Goal: Use online tool/utility: Utilize a website feature to perform a specific function

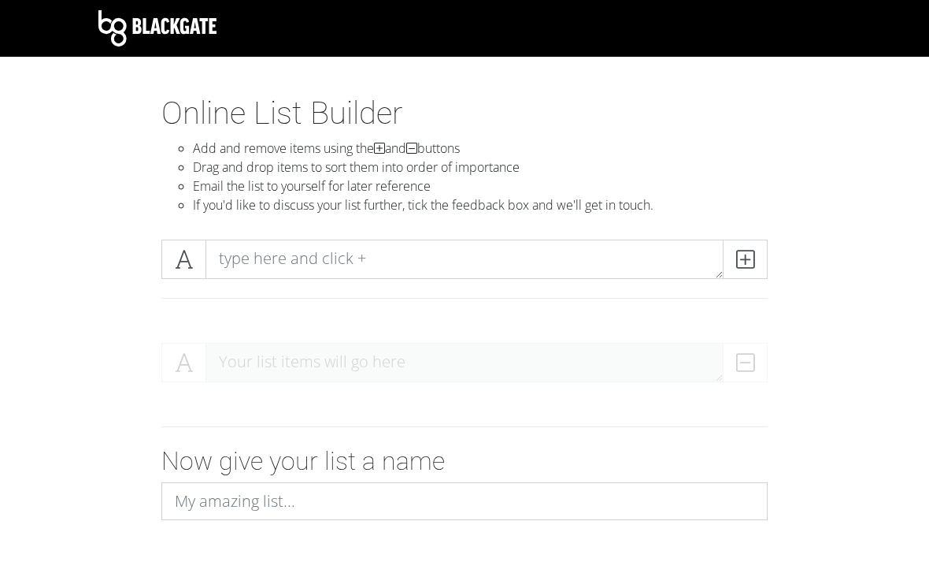
click at [738, 260] on icon at bounding box center [745, 259] width 18 height 16
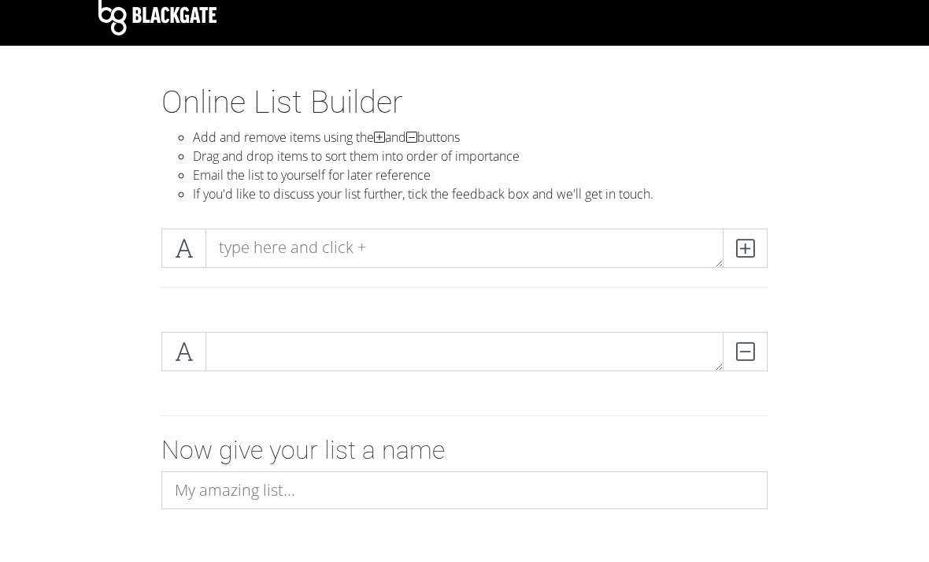
scroll to position [11, 0]
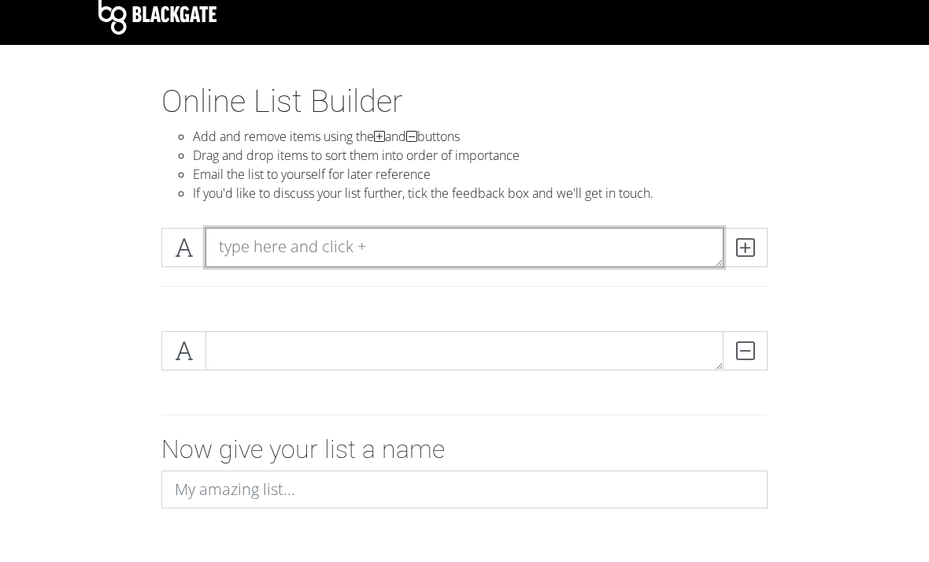
click at [231, 252] on textarea at bounding box center [465, 247] width 518 height 39
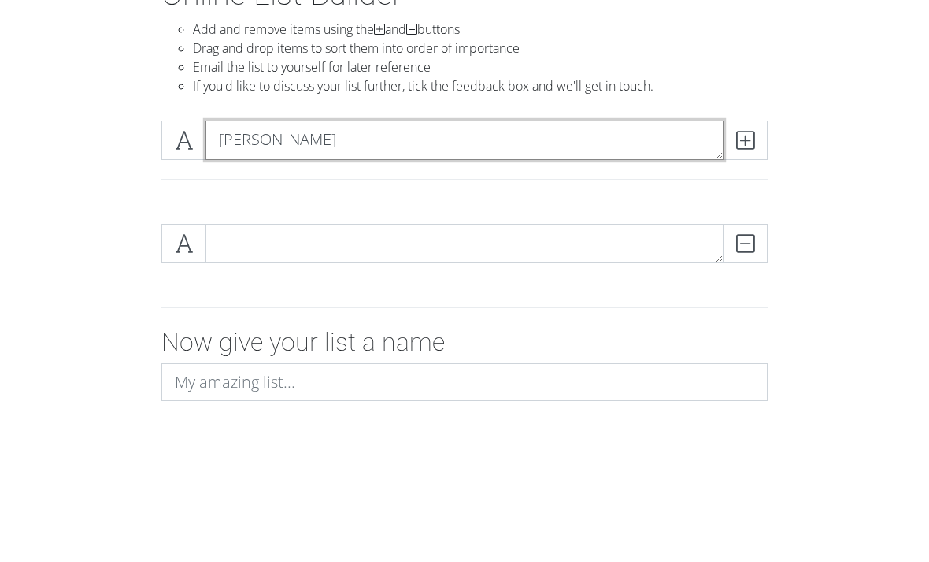
type textarea "[PERSON_NAME]"
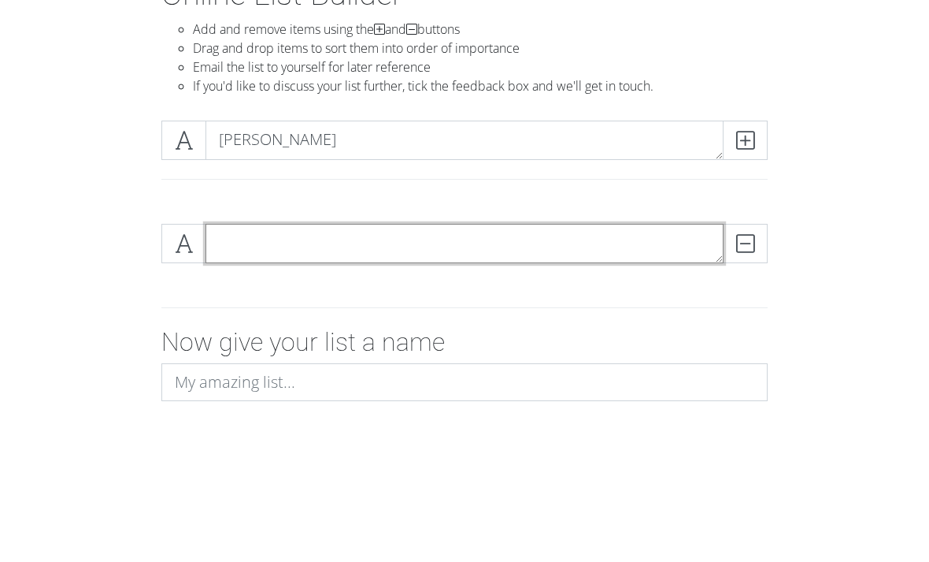
click at [239, 332] on textarea at bounding box center [465, 351] width 518 height 39
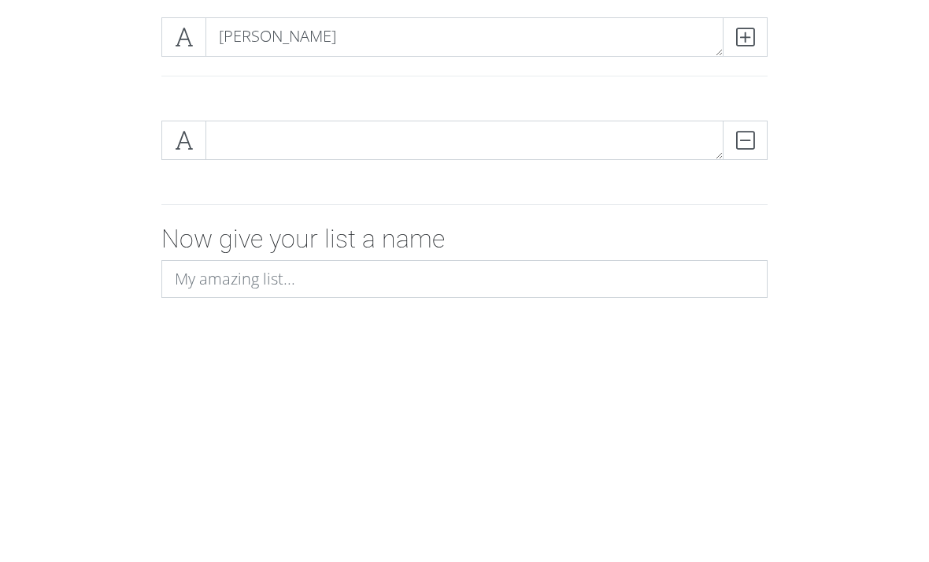
scroll to position [113, 0]
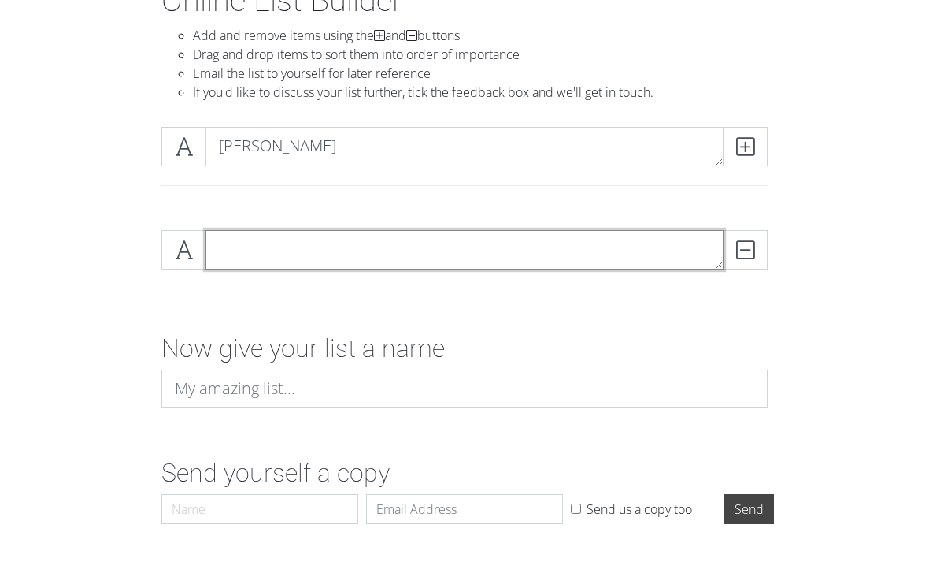
click at [222, 259] on textarea at bounding box center [465, 249] width 518 height 39
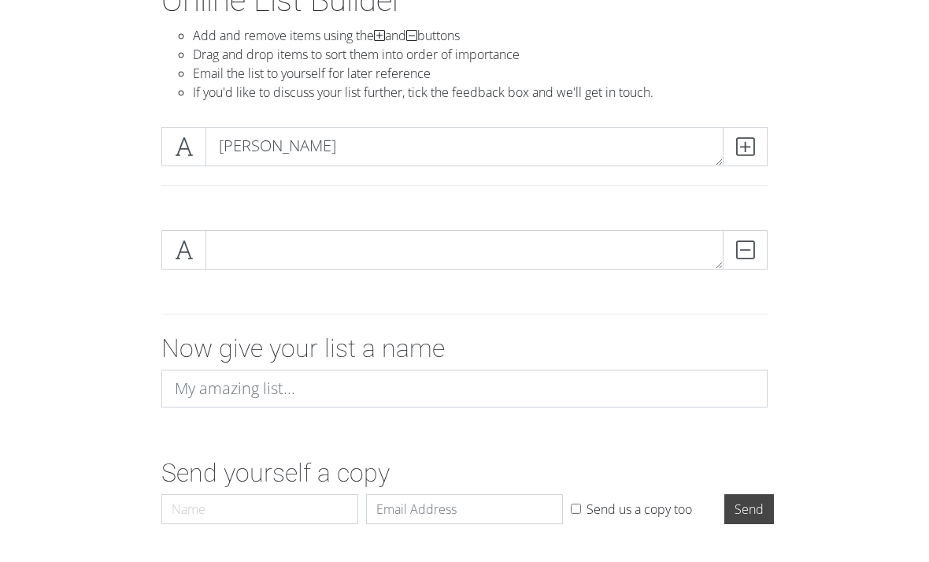
click at [750, 145] on icon at bounding box center [745, 147] width 18 height 16
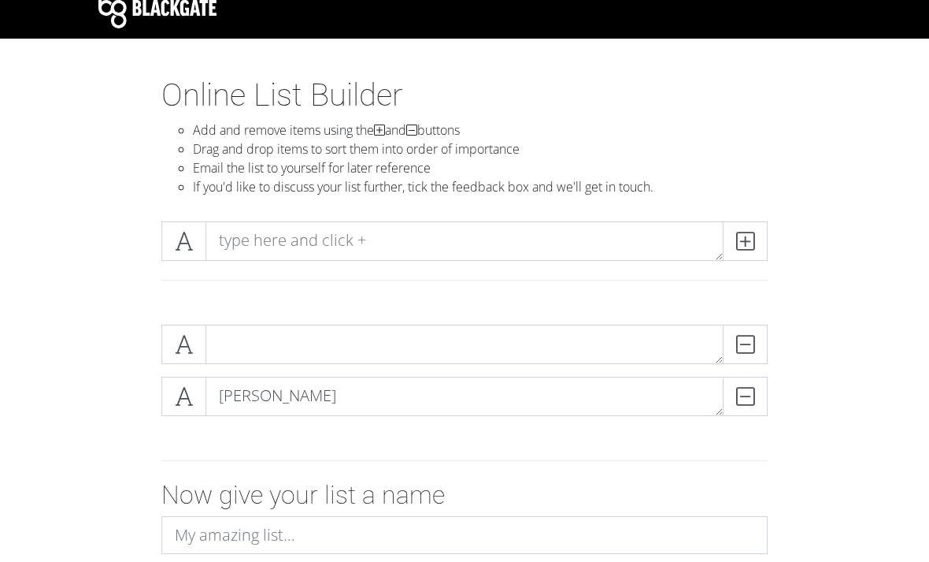
scroll to position [20, 0]
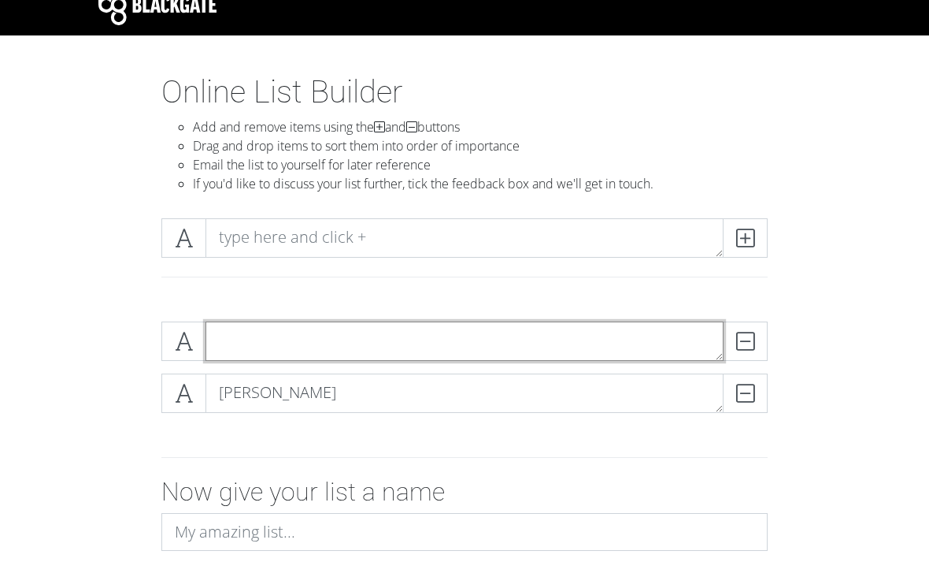
click at [238, 348] on textarea at bounding box center [465, 341] width 518 height 39
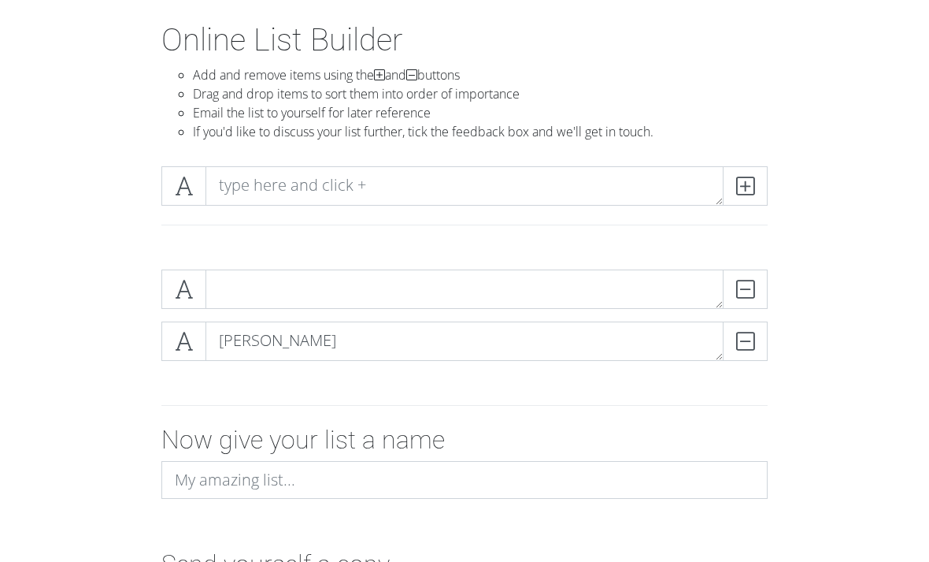
scroll to position [0, 0]
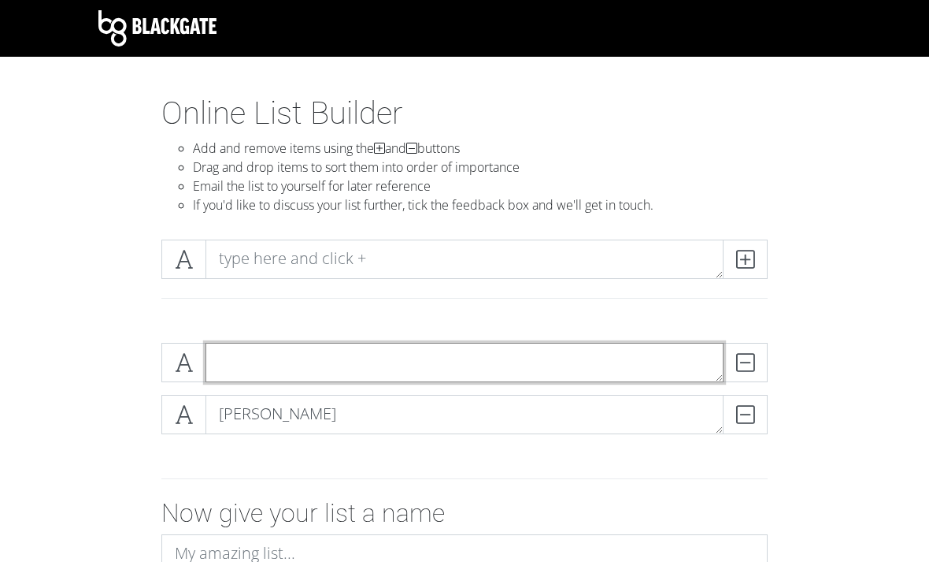
click at [224, 363] on textarea at bounding box center [465, 362] width 518 height 39
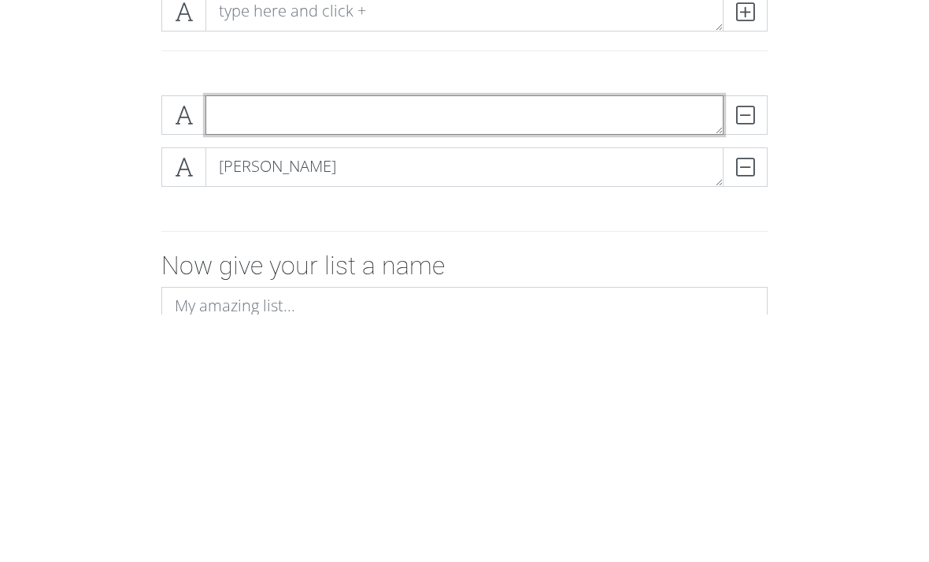
scroll to position [215, 0]
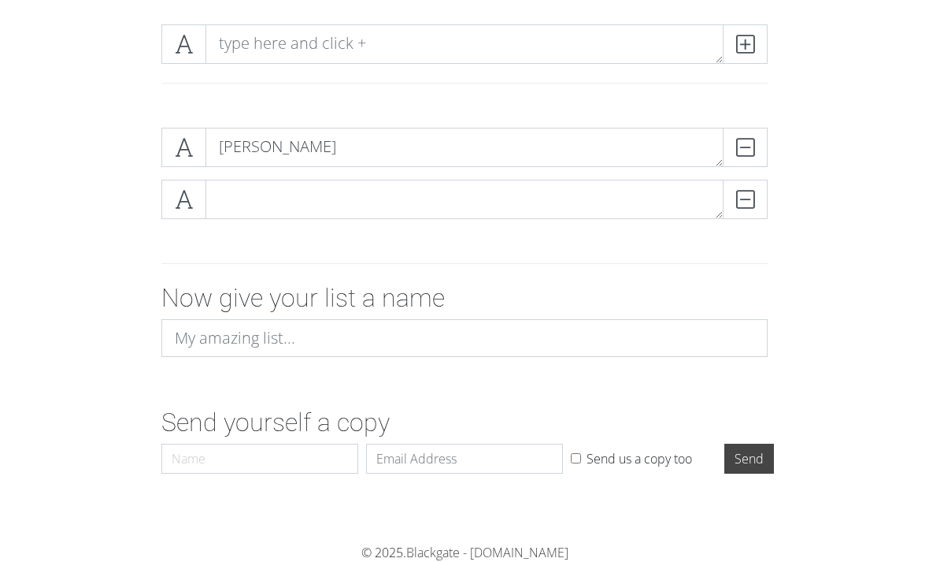
click at [224, 204] on textarea at bounding box center [465, 199] width 518 height 39
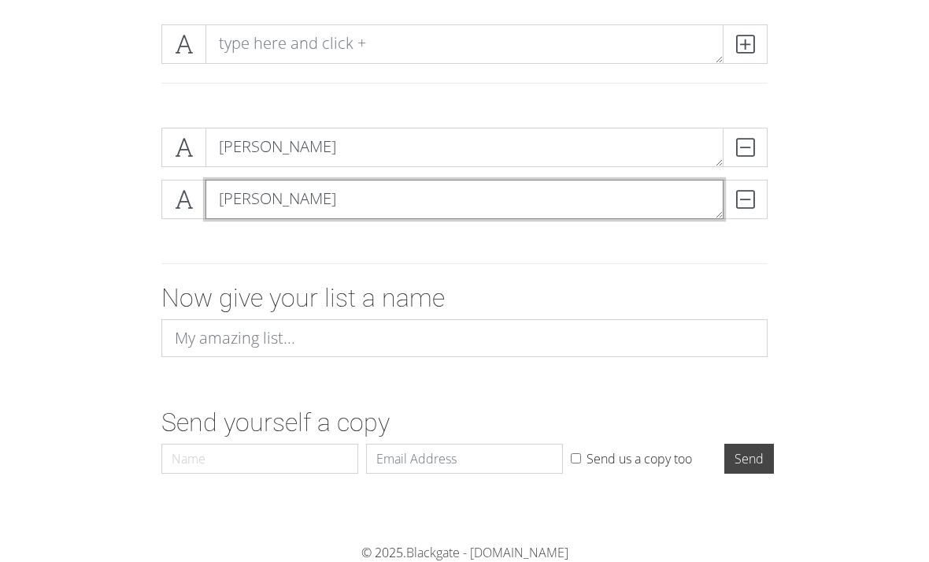
type textarea "[PERSON_NAME]"
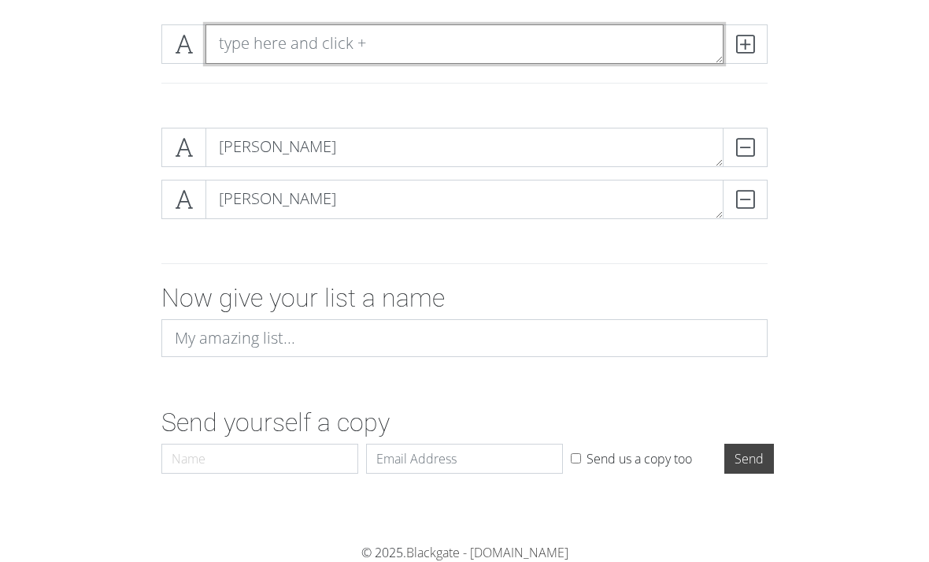
click at [246, 56] on textarea at bounding box center [465, 43] width 518 height 39
type textarea "T"
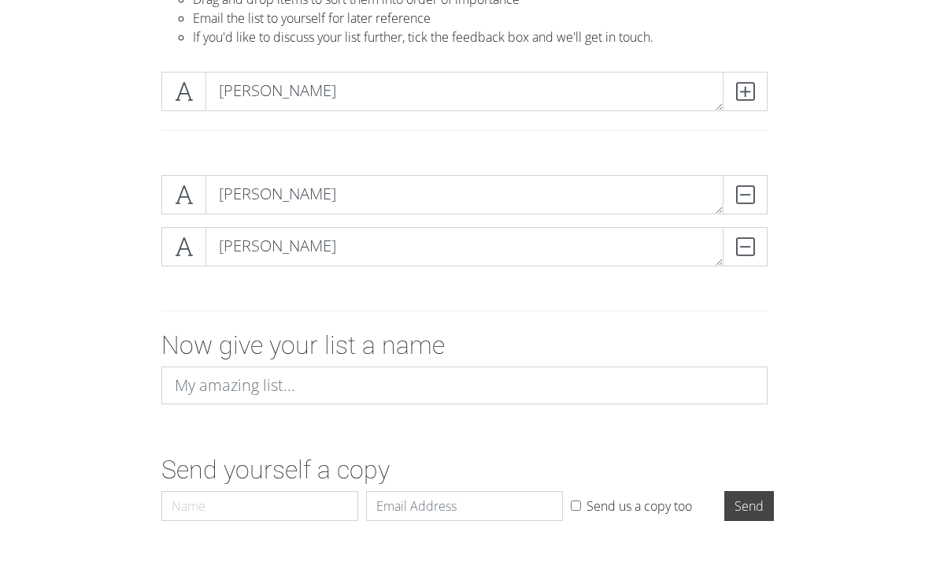
scroll to position [160, 0]
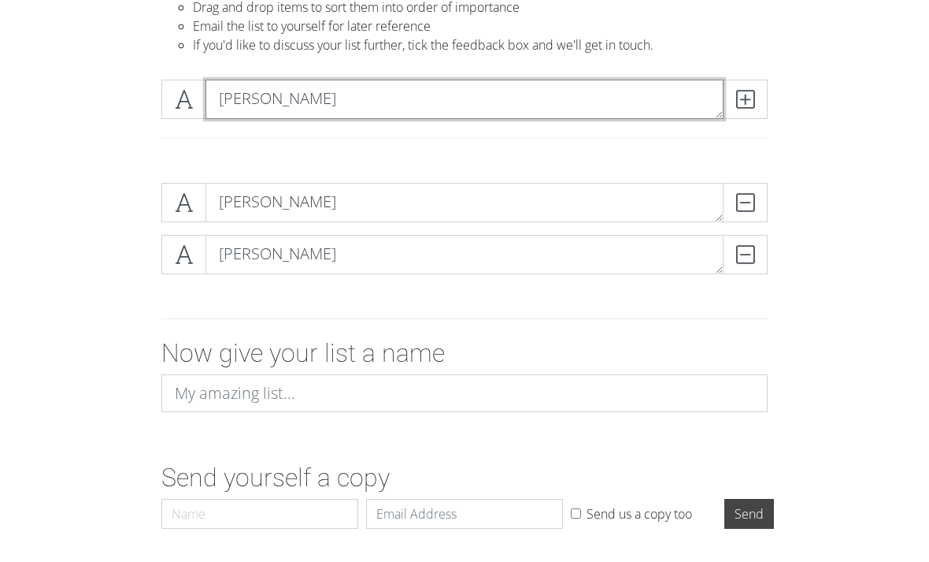
type textarea "[PERSON_NAME]"
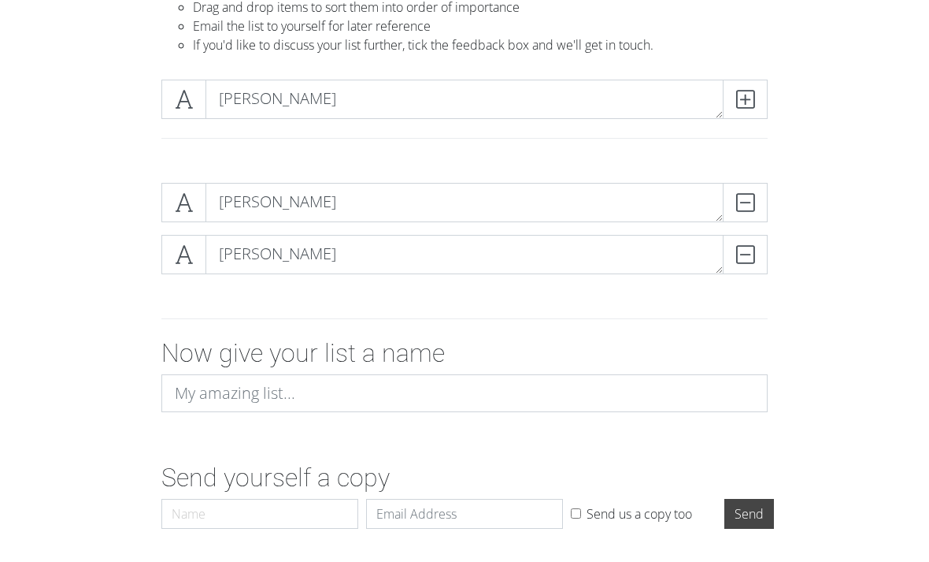
click at [753, 100] on icon at bounding box center [745, 99] width 18 height 16
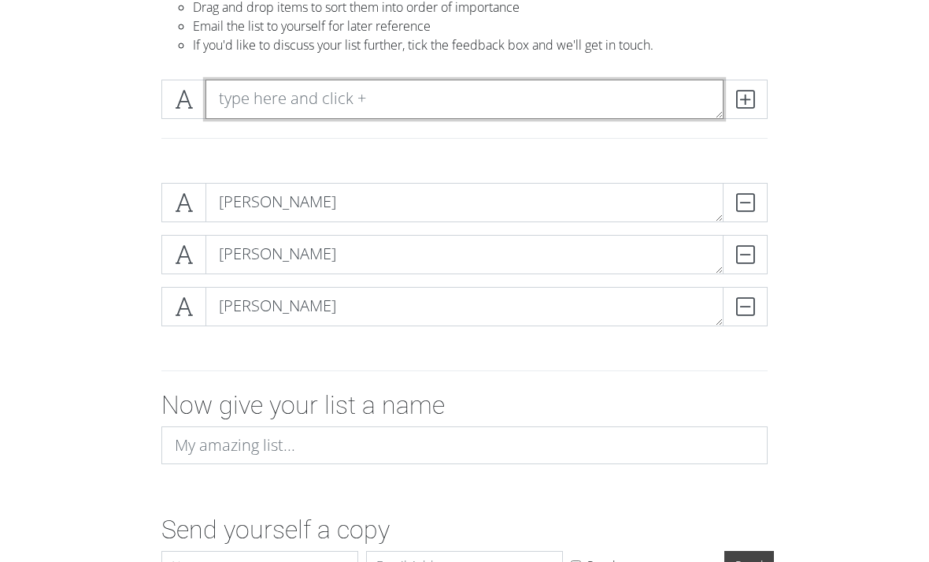
click at [611, 107] on textarea at bounding box center [465, 99] width 518 height 39
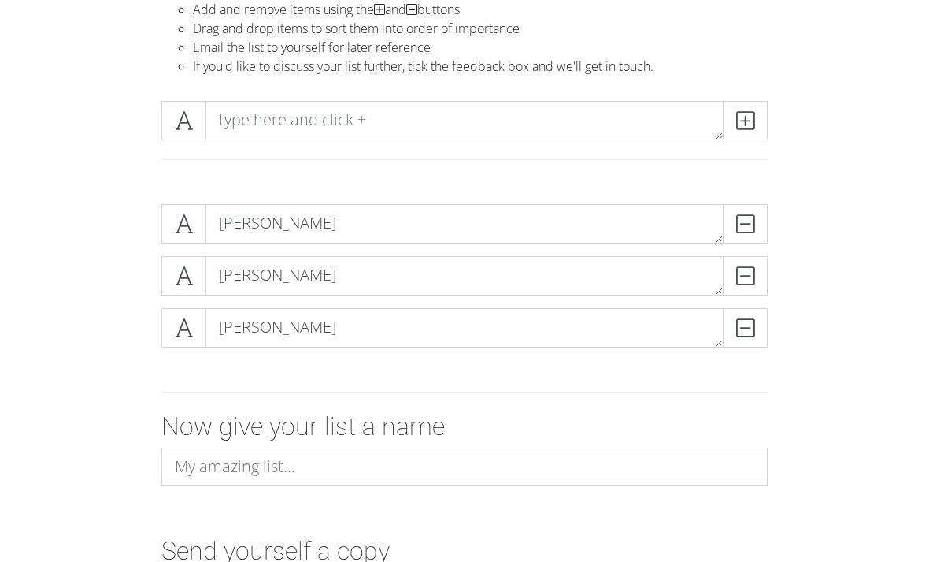
scroll to position [139, 0]
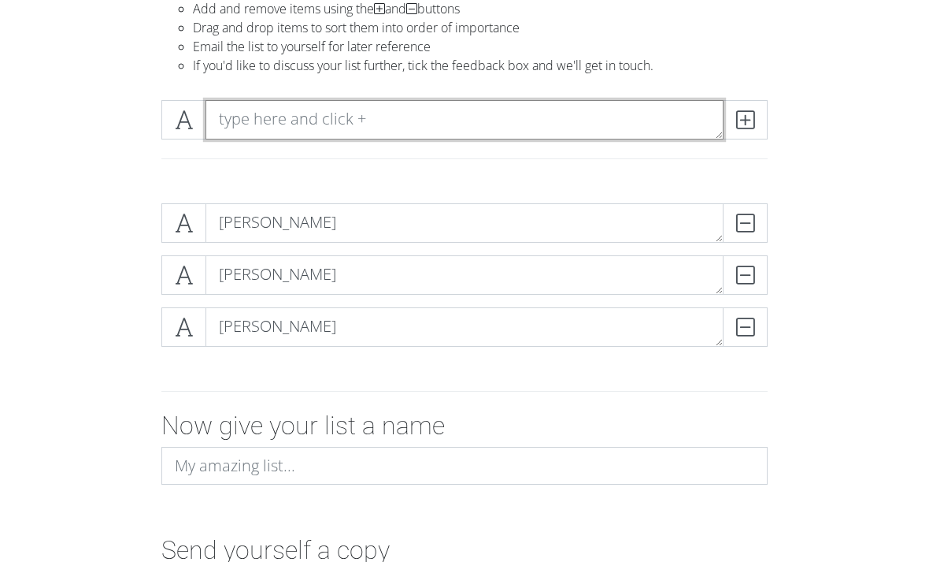
click at [595, 124] on textarea at bounding box center [465, 120] width 518 height 39
type textarea "[PERSON_NAME]"
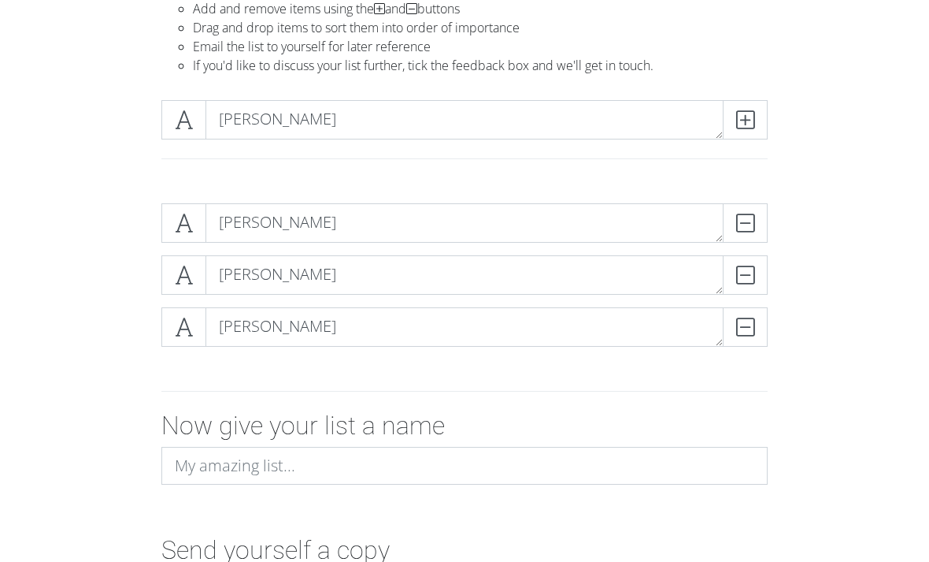
click at [766, 119] on span at bounding box center [745, 119] width 45 height 39
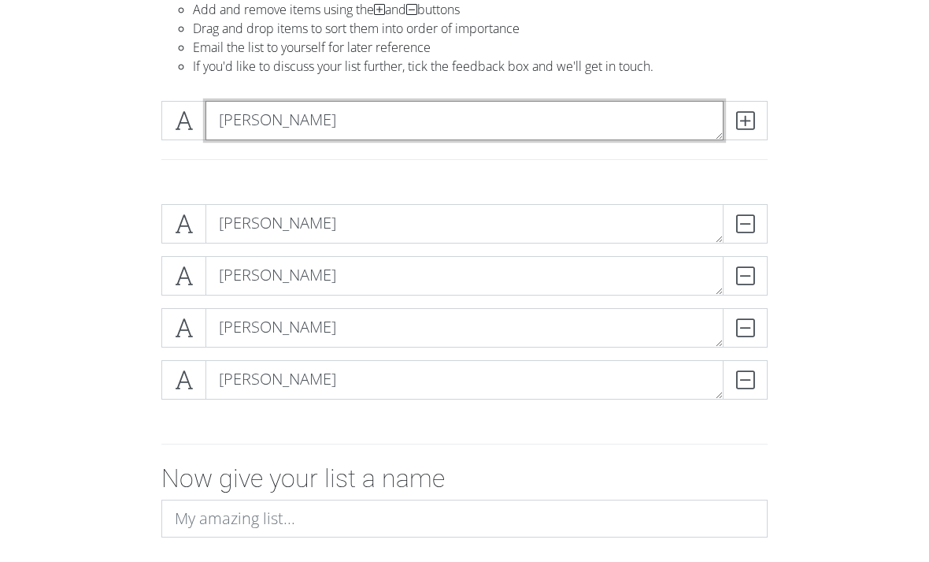
type textarea "[PERSON_NAME]"
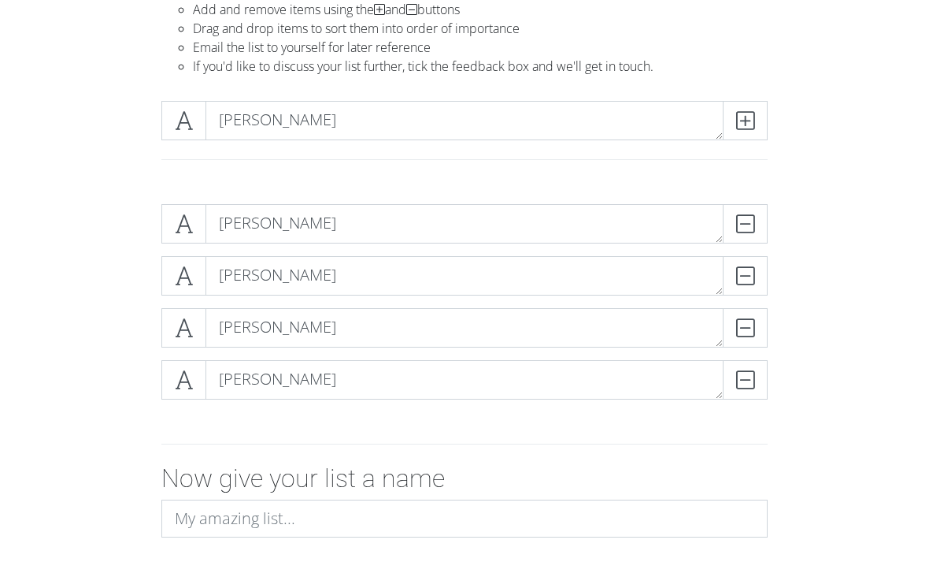
click at [758, 123] on span at bounding box center [745, 120] width 45 height 39
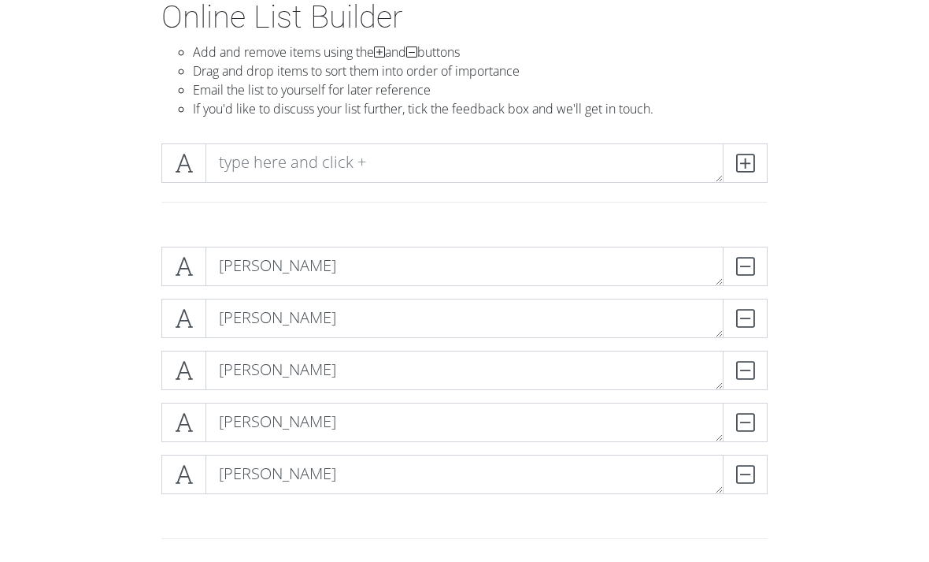
scroll to position [95, 0]
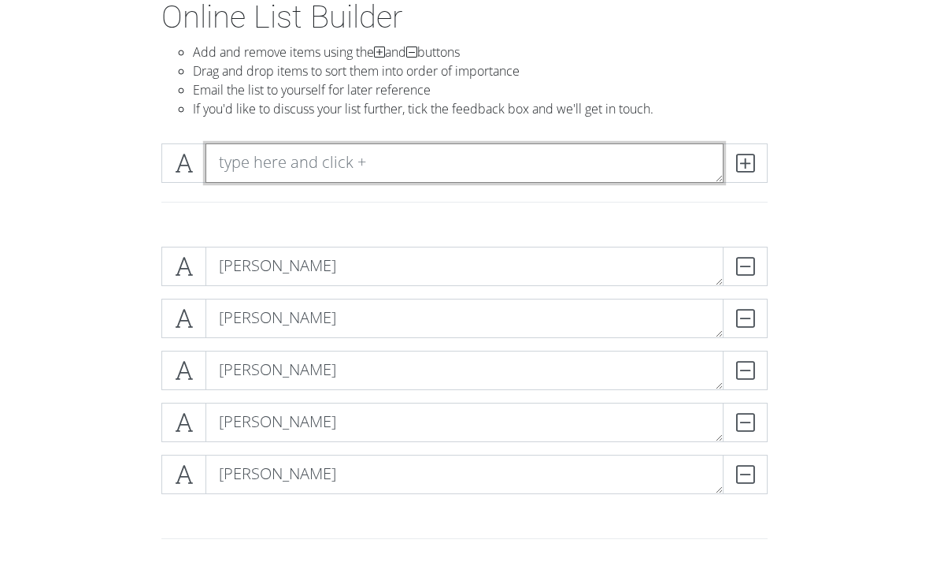
click at [230, 161] on textarea at bounding box center [465, 163] width 518 height 39
type textarea "[PERSON_NAME]"
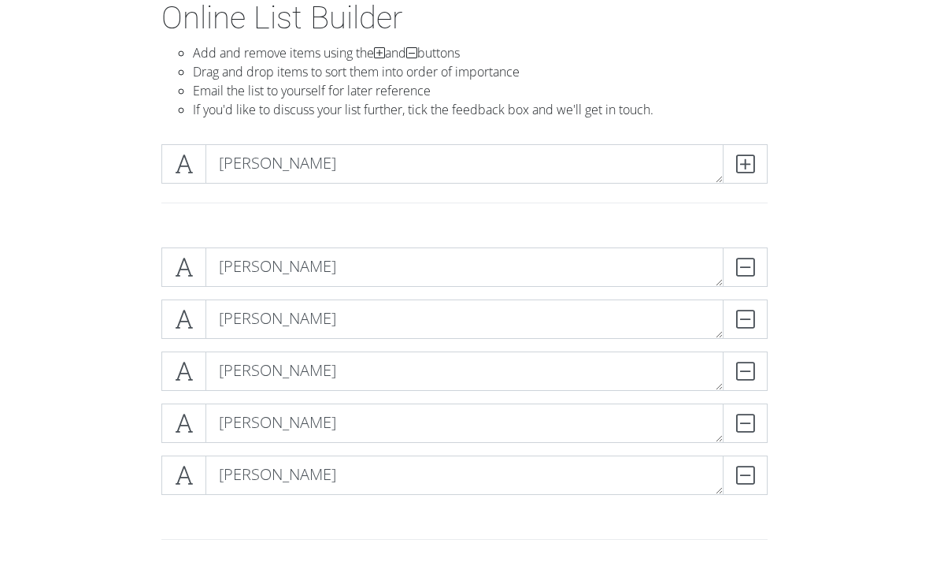
click at [748, 165] on icon at bounding box center [745, 164] width 18 height 16
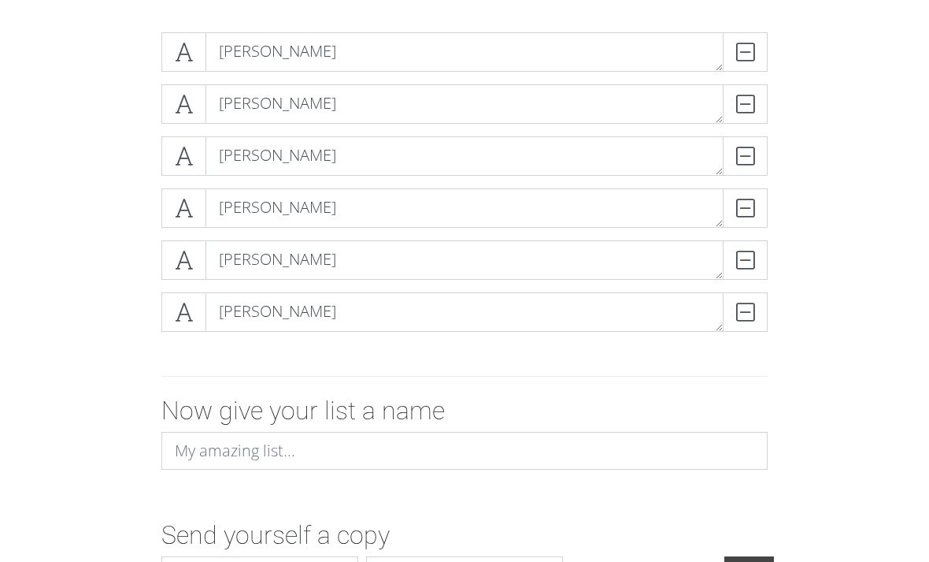
scroll to position [373, 0]
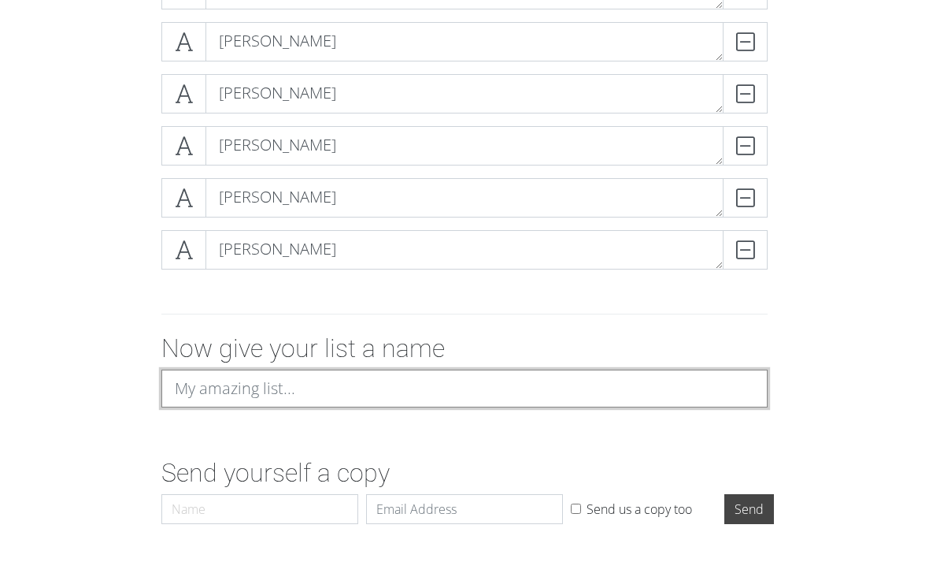
click at [740, 391] on input at bounding box center [464, 388] width 606 height 38
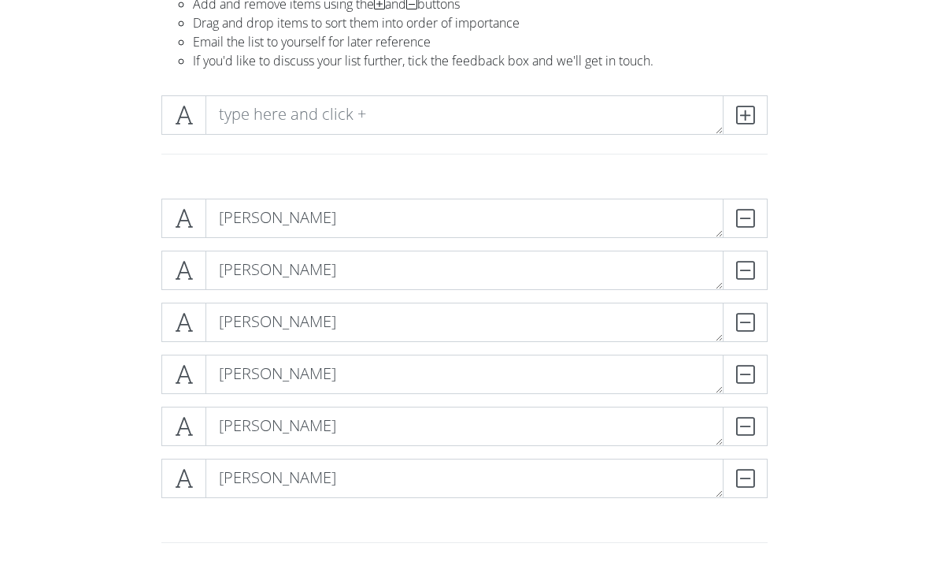
scroll to position [144, 0]
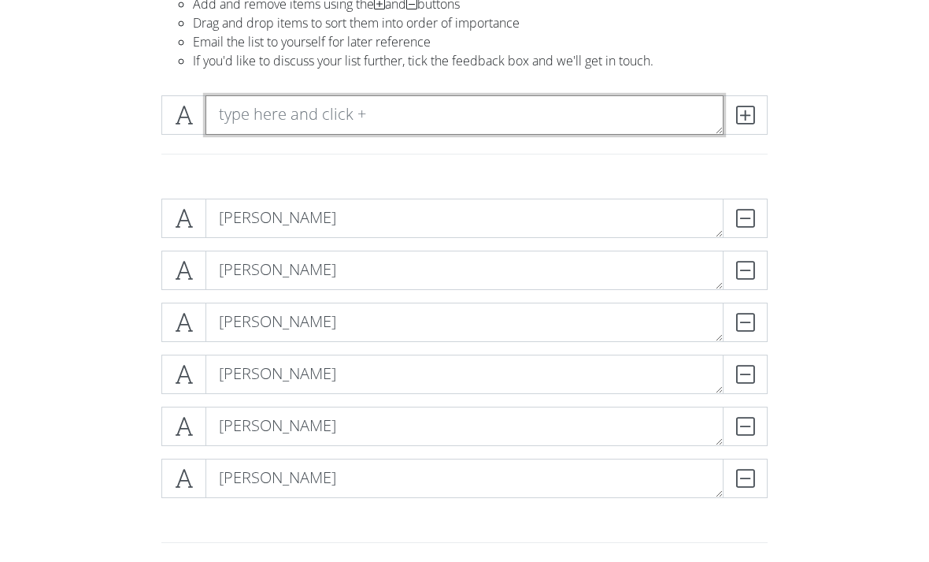
click at [639, 112] on textarea at bounding box center [465, 114] width 518 height 39
type textarea "[PERSON_NAME]"
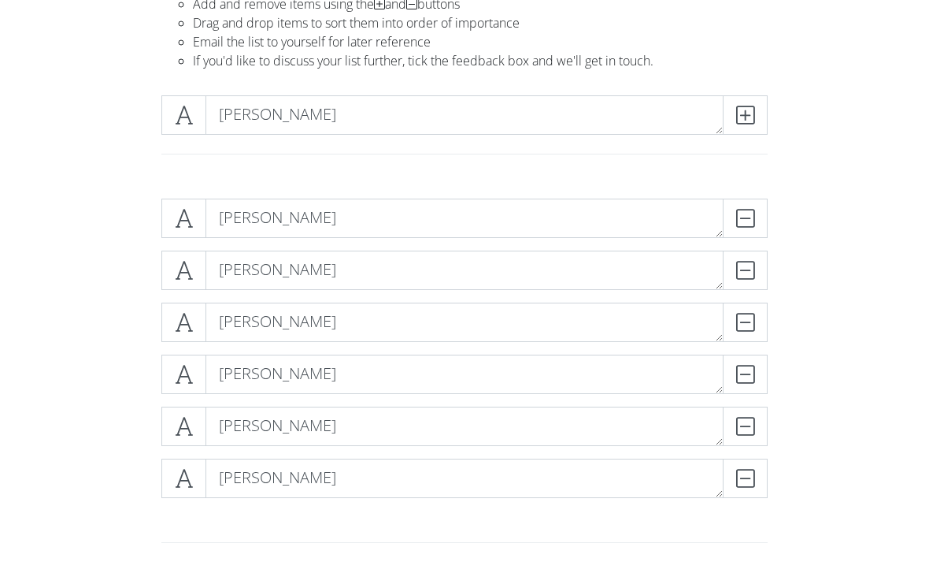
click at [747, 121] on icon at bounding box center [745, 115] width 18 height 16
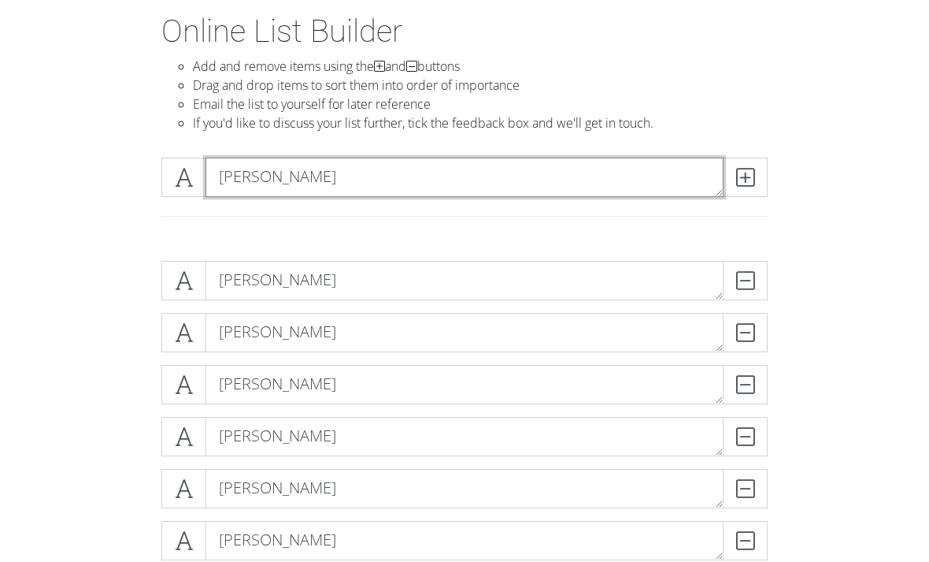
scroll to position [80, 0]
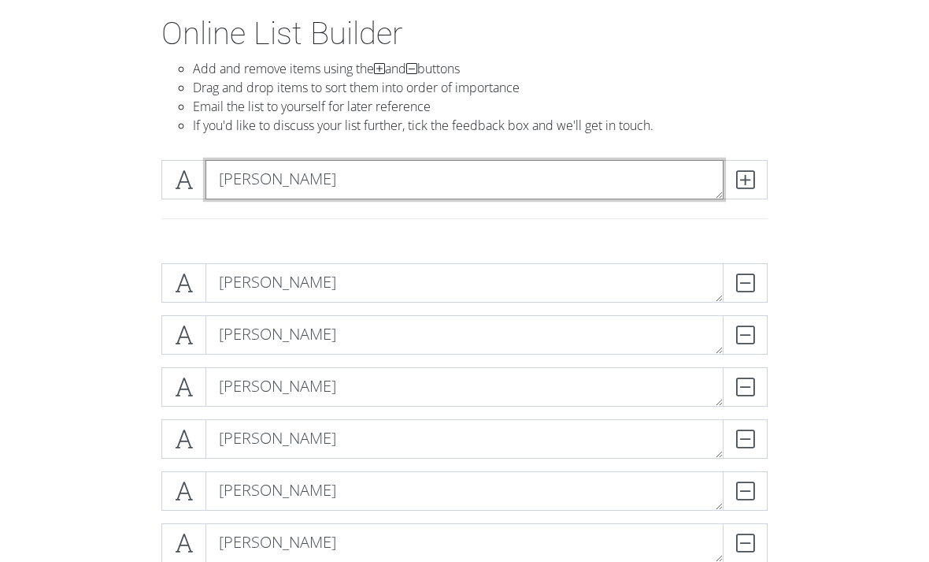
type textarea "[PERSON_NAME]"
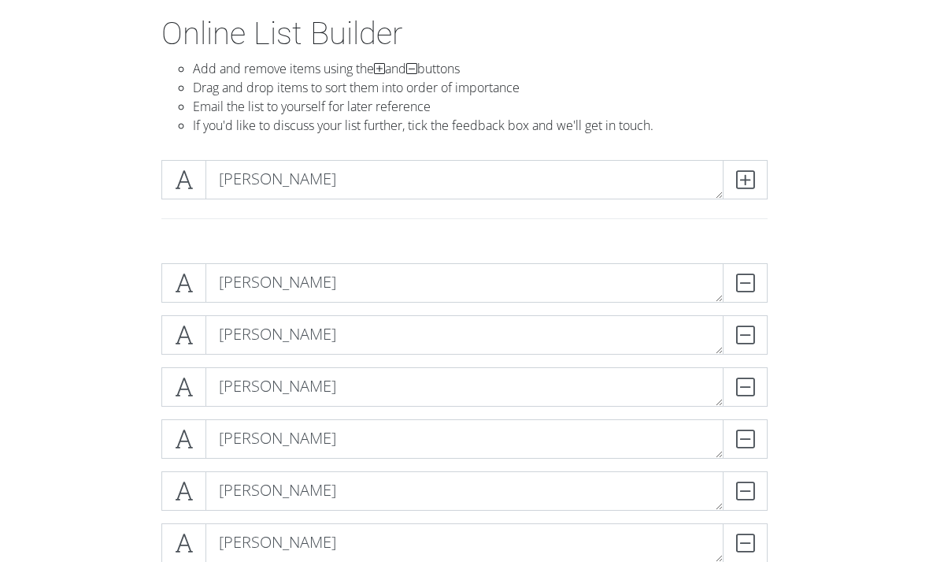
click at [751, 180] on icon at bounding box center [745, 180] width 18 height 16
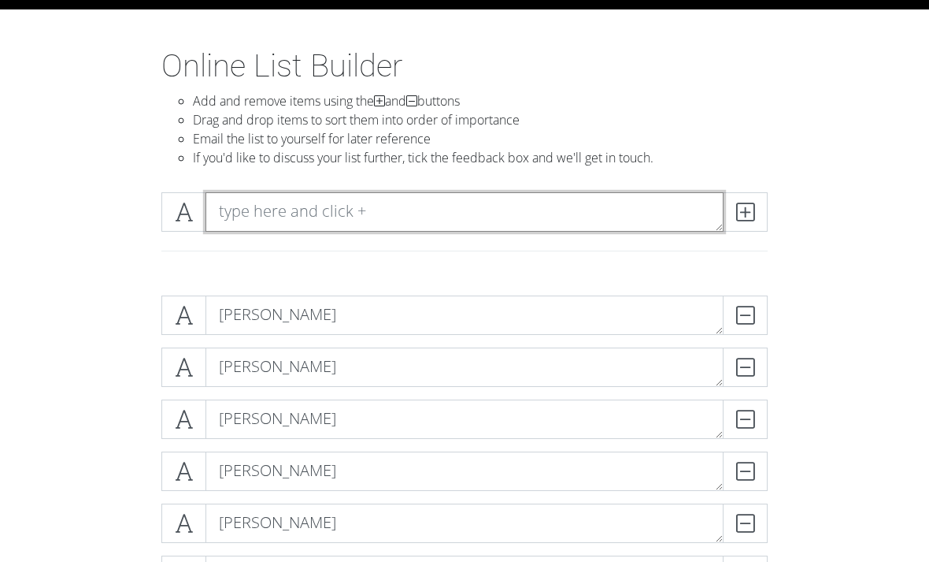
scroll to position [47, 0]
click at [522, 192] on textarea at bounding box center [465, 211] width 518 height 39
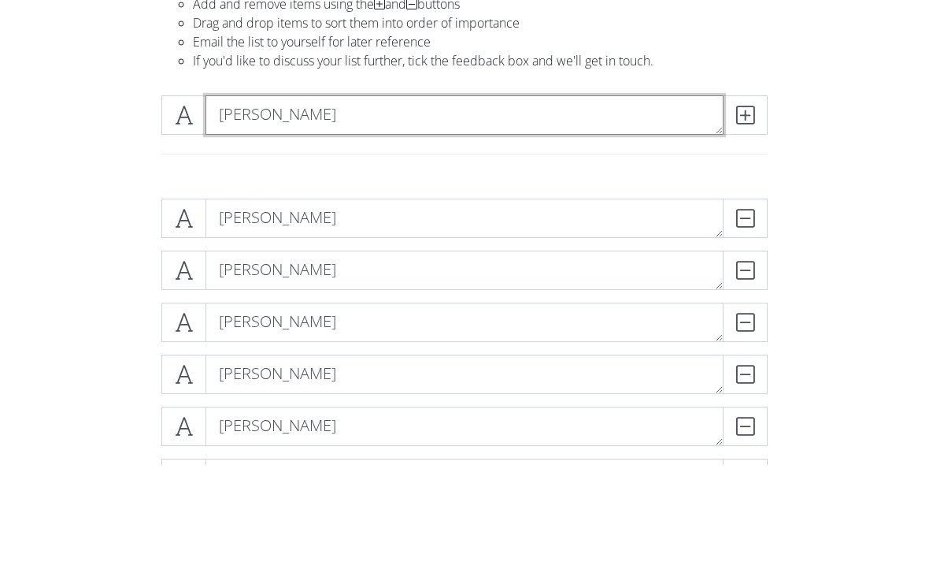
type textarea "[PERSON_NAME]"
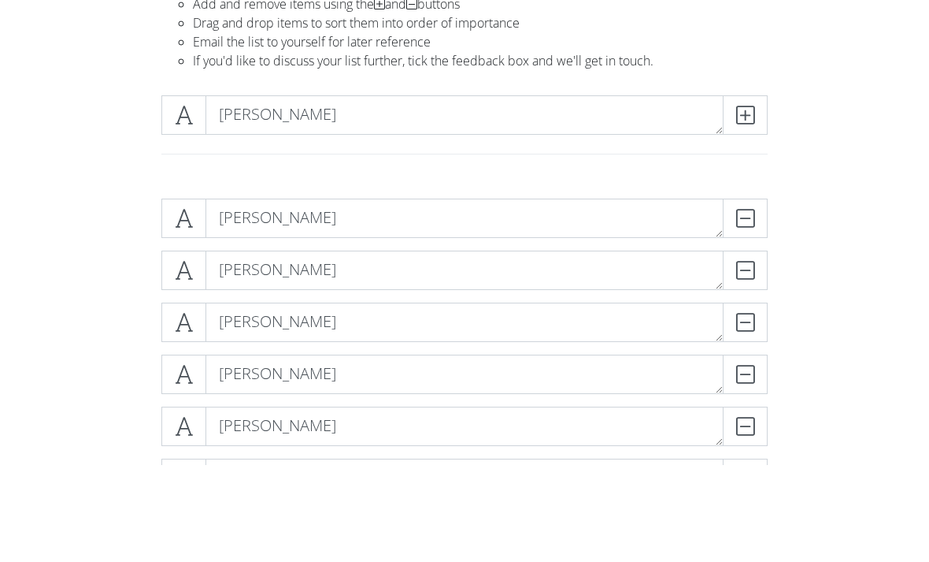
click at [746, 204] on icon at bounding box center [745, 212] width 18 height 16
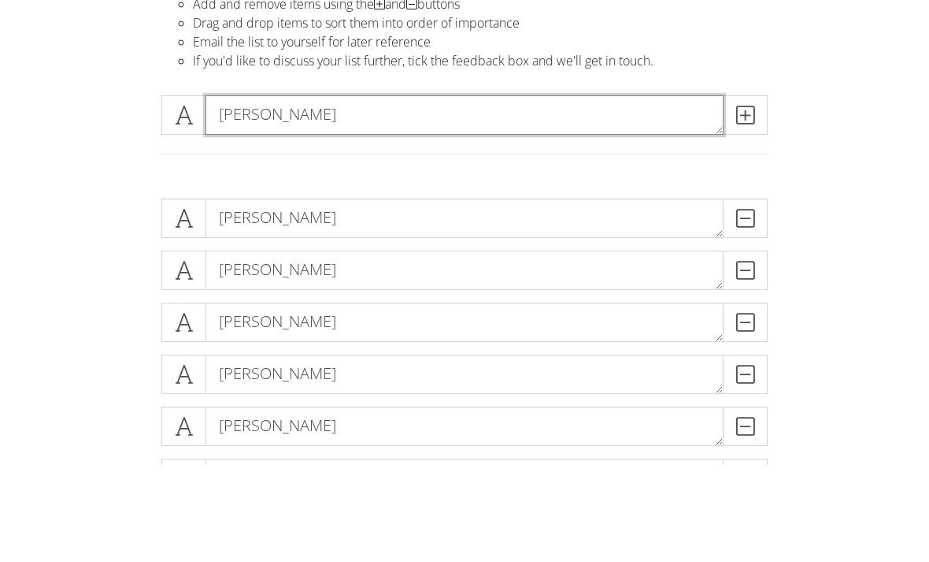
type textarea "[PERSON_NAME]"
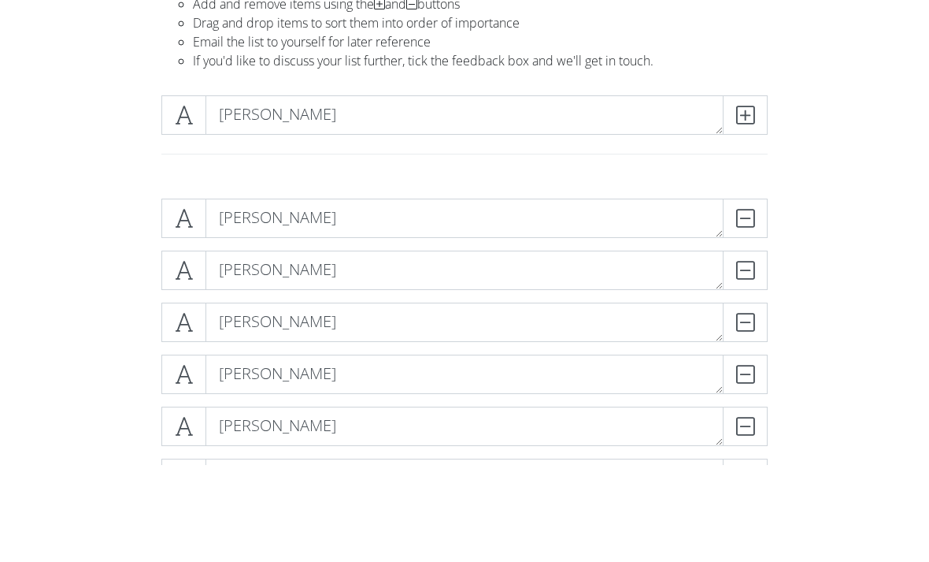
click at [743, 204] on icon at bounding box center [745, 212] width 18 height 16
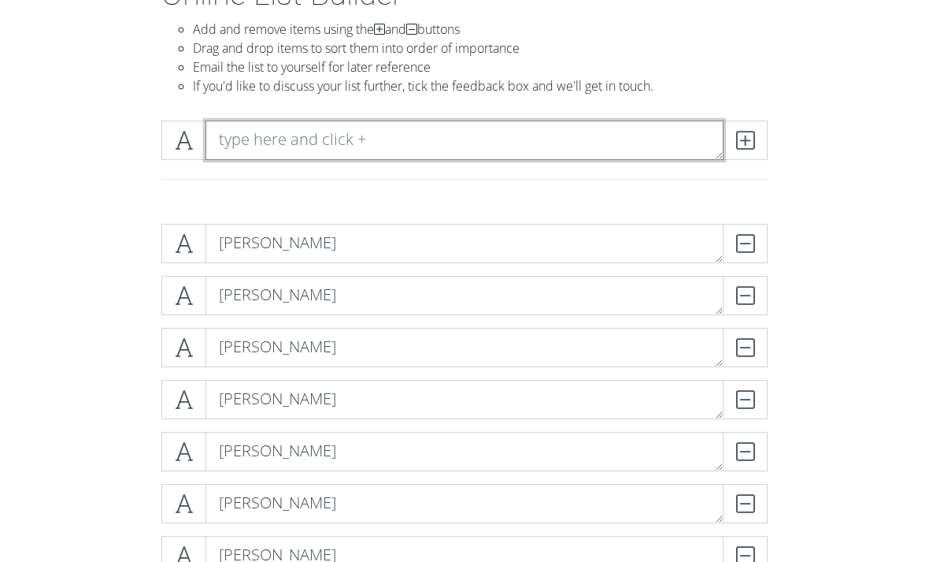
scroll to position [119, 0]
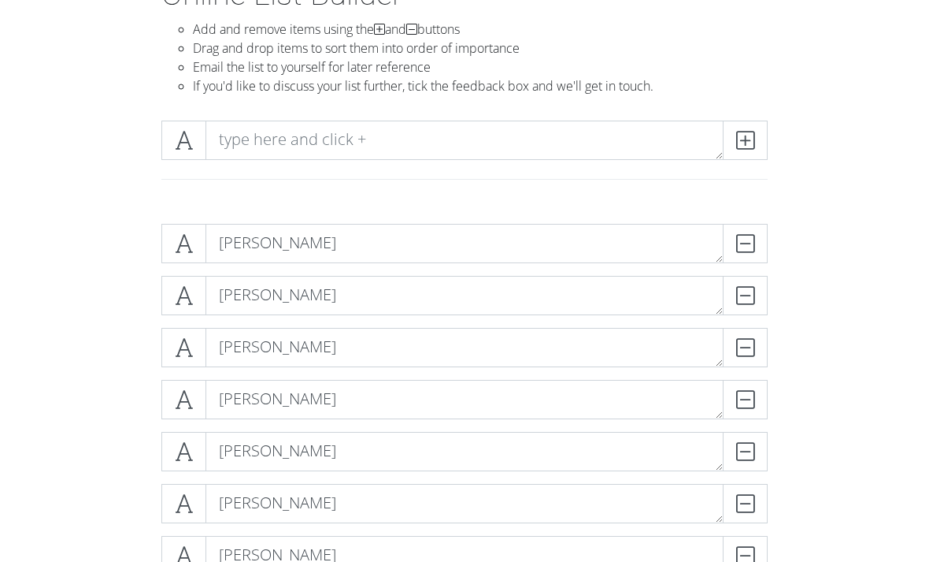
click at [857, 0] on section "Online List Builder Add and remove items using the and buttons Drag and drop it…" at bounding box center [464, 516] width 929 height 1080
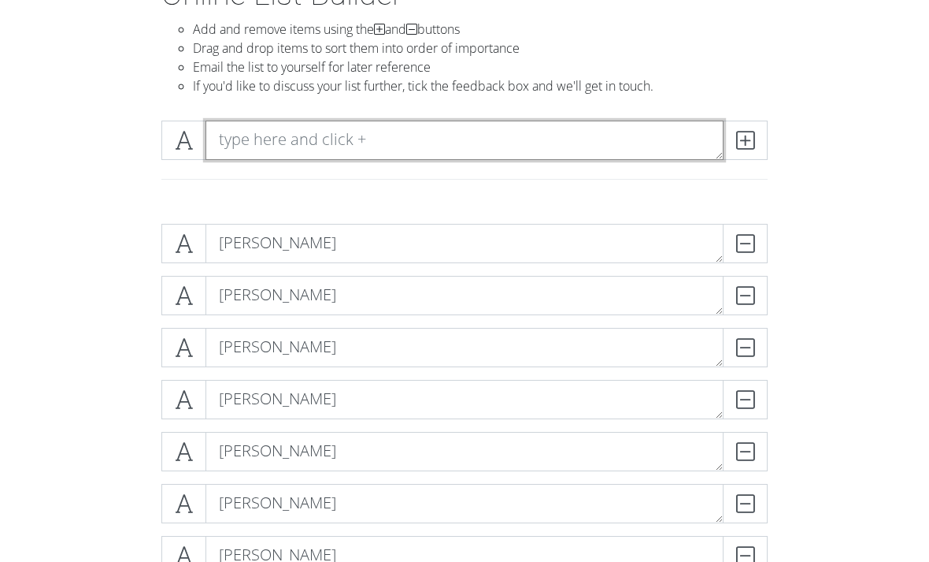
click at [234, 125] on textarea at bounding box center [465, 139] width 518 height 39
type textarea "[PERSON_NAME]"
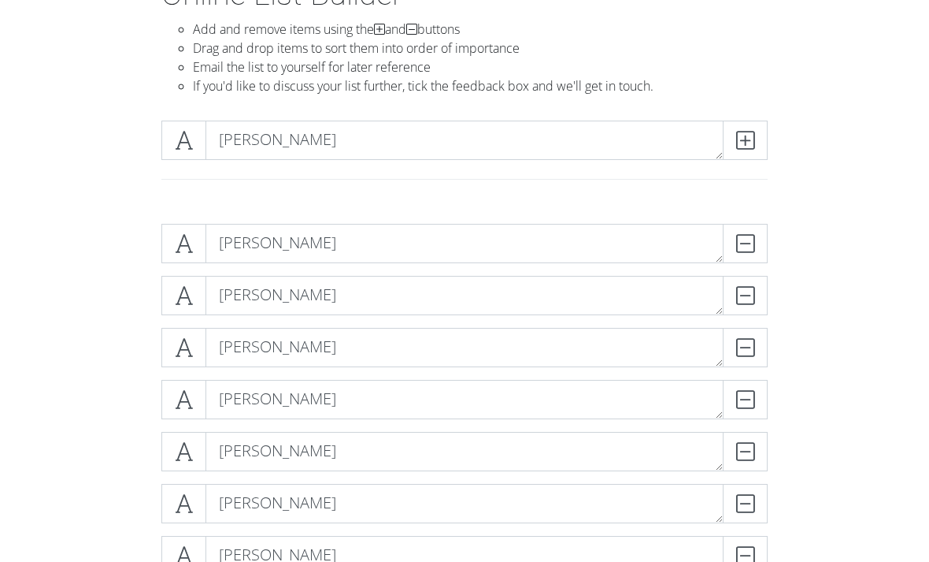
click at [762, 137] on span at bounding box center [745, 139] width 45 height 39
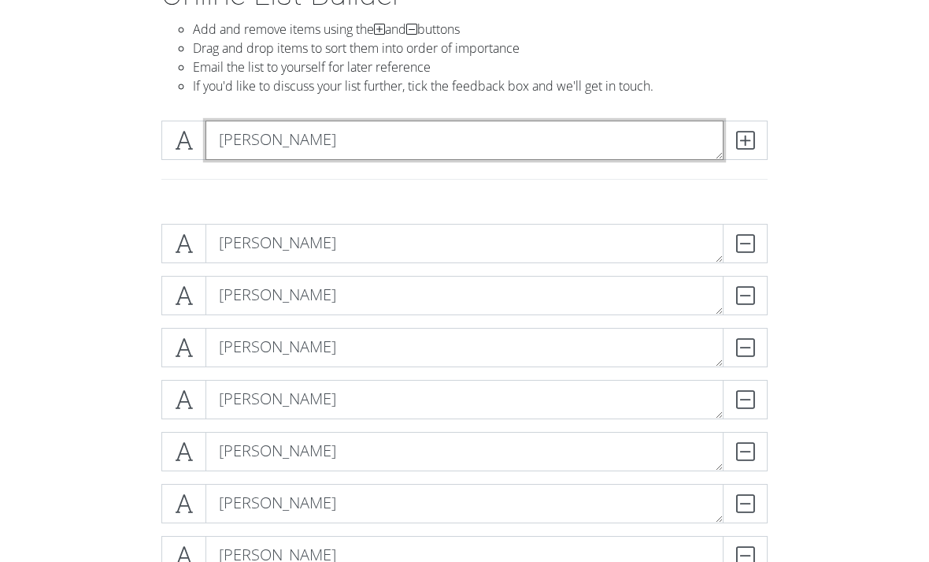
type textarea "[PERSON_NAME]"
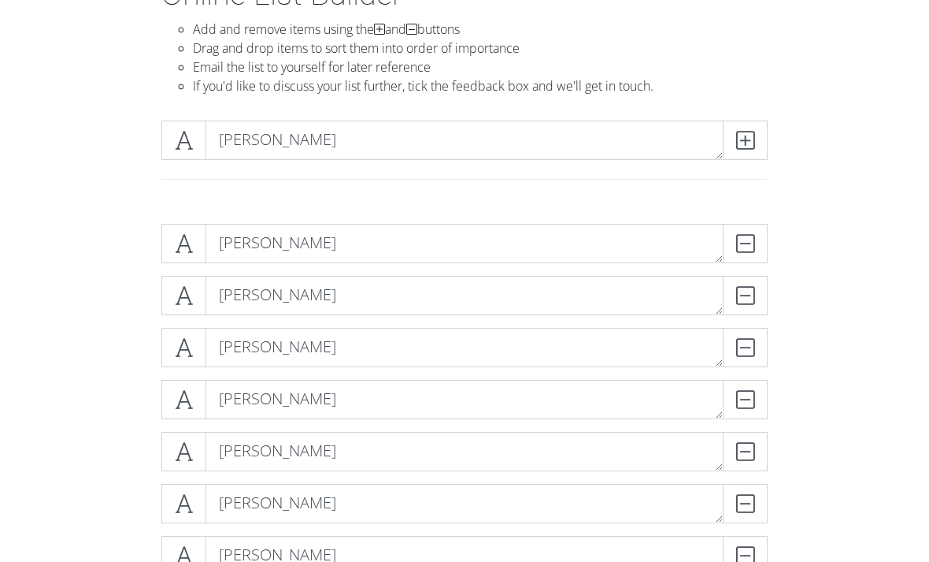
click at [757, 142] on span at bounding box center [745, 139] width 45 height 39
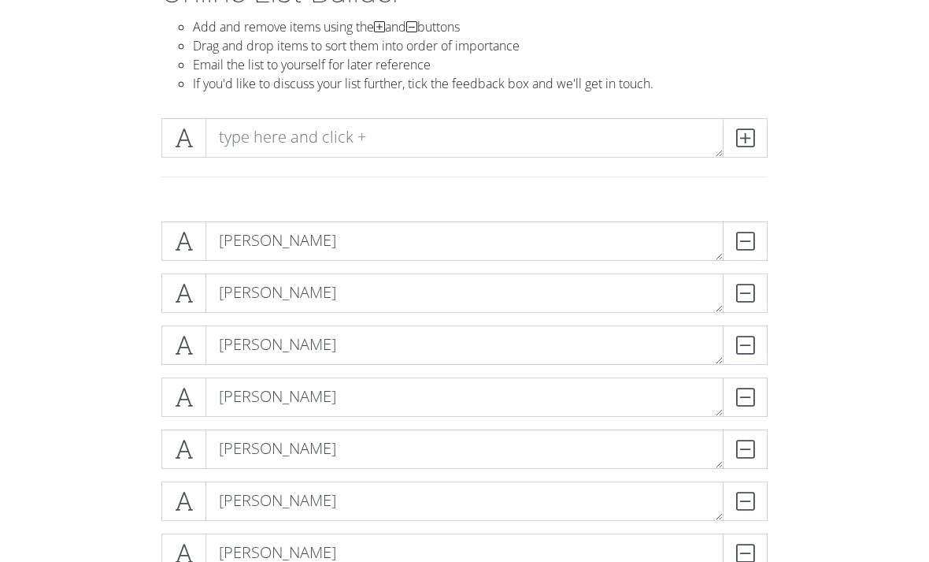
scroll to position [65, 0]
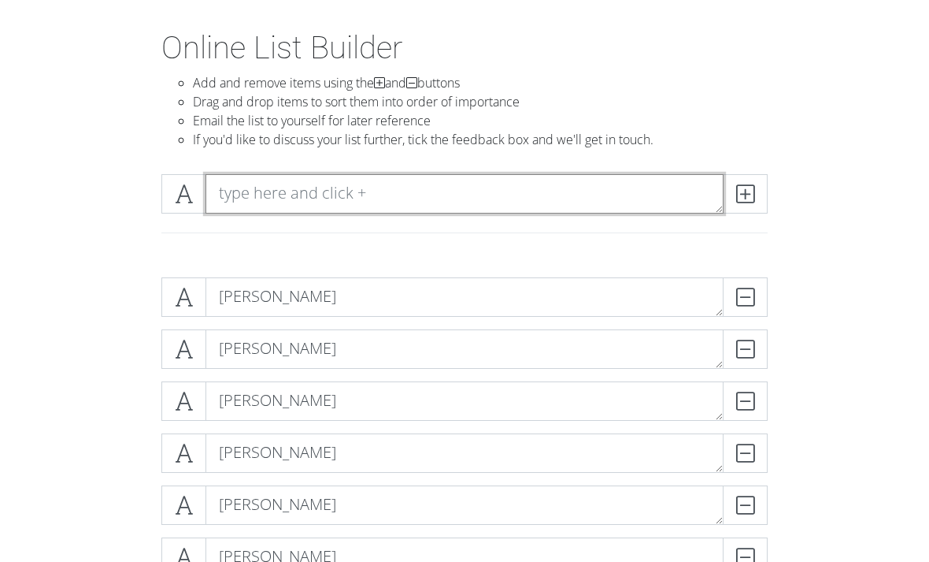
click at [632, 199] on textarea at bounding box center [465, 193] width 518 height 39
